Goal: Task Accomplishment & Management: Use online tool/utility

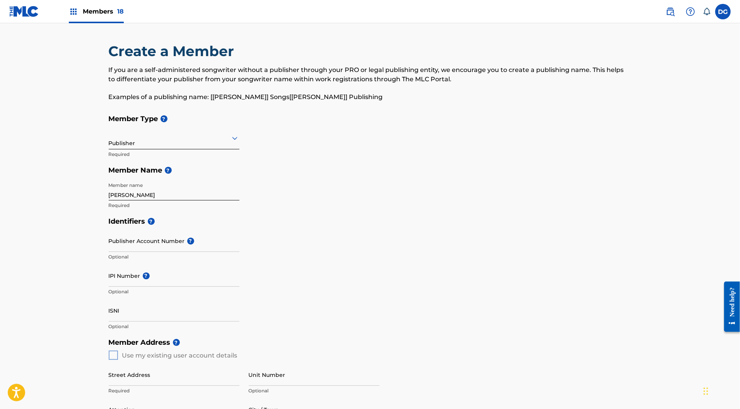
click at [27, 16] on img at bounding box center [24, 11] width 30 height 11
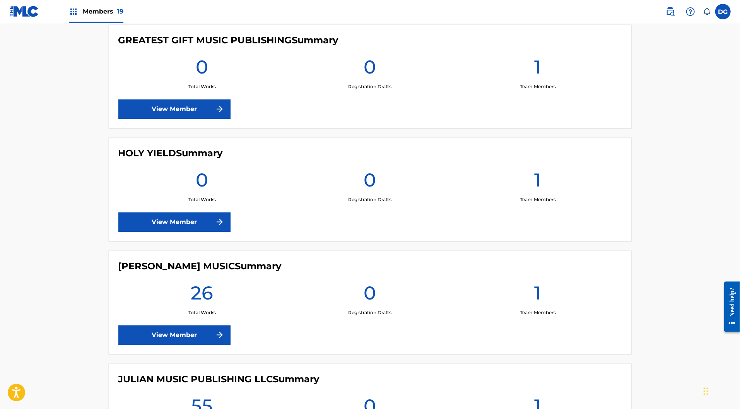
scroll to position [726, 0]
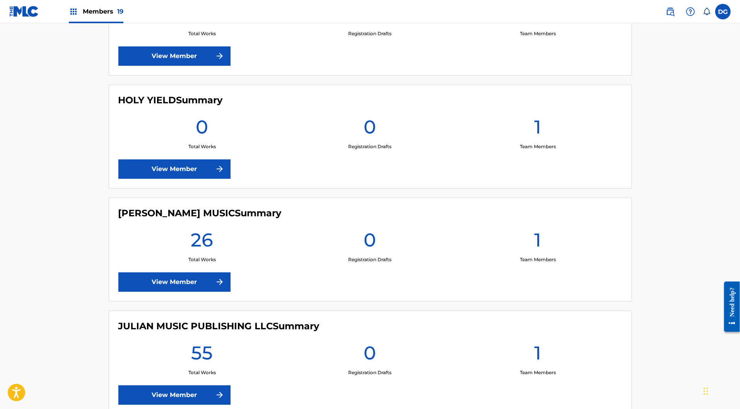
click at [175, 179] on link "View Member" at bounding box center [174, 168] width 112 height 19
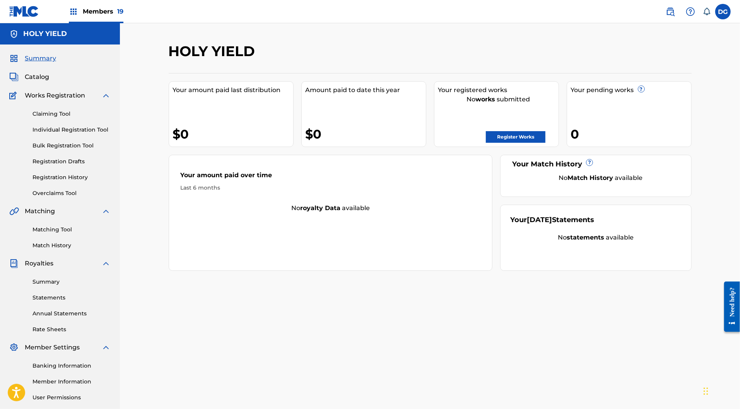
click at [537, 143] on link "Register Works" at bounding box center [516, 137] width 60 height 12
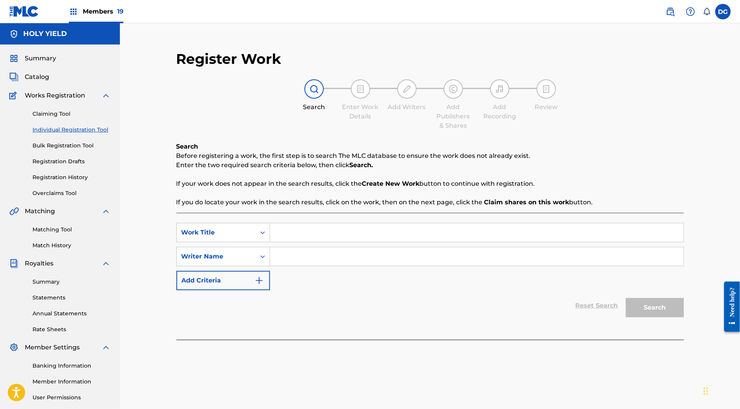
click at [68, 118] on link "Claiming Tool" at bounding box center [72, 114] width 78 height 8
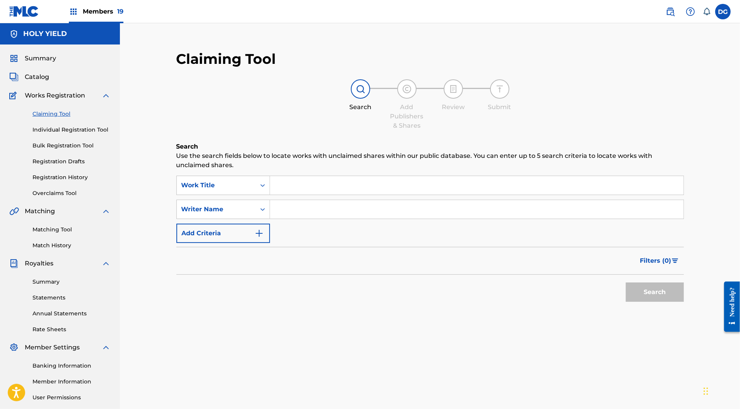
click at [306, 195] on input "Search Form" at bounding box center [477, 185] width 414 height 19
click at [63, 134] on link "Individual Registration Tool" at bounding box center [72, 130] width 78 height 8
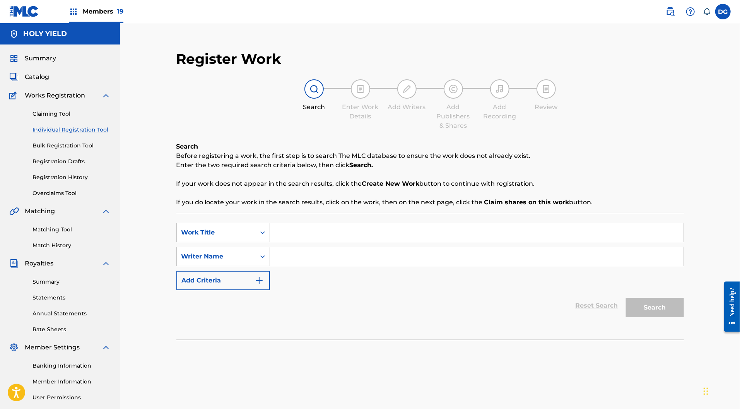
click at [298, 242] on input "Search Form" at bounding box center [477, 232] width 414 height 19
type input "FML"
click at [338, 266] on input "Search Form" at bounding box center [477, 256] width 414 height 19
click at [250, 261] on div "Writer Name" at bounding box center [216, 256] width 70 height 9
click at [307, 266] on input "Search Form" at bounding box center [477, 256] width 414 height 19
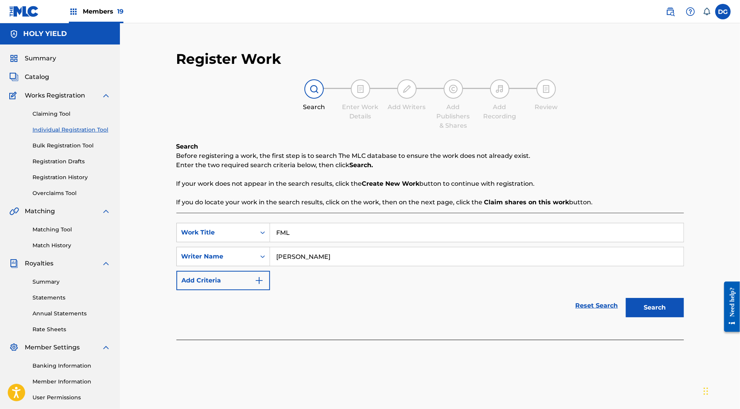
type input "DUPREE"
click at [684, 317] on button "Search" at bounding box center [655, 307] width 58 height 19
